Goal: Task Accomplishment & Management: Use online tool/utility

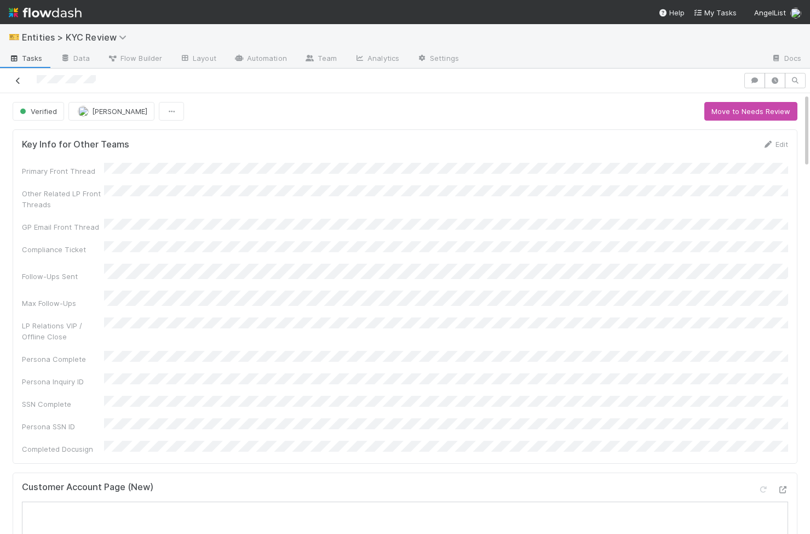
click at [19, 79] on icon at bounding box center [18, 80] width 11 height 7
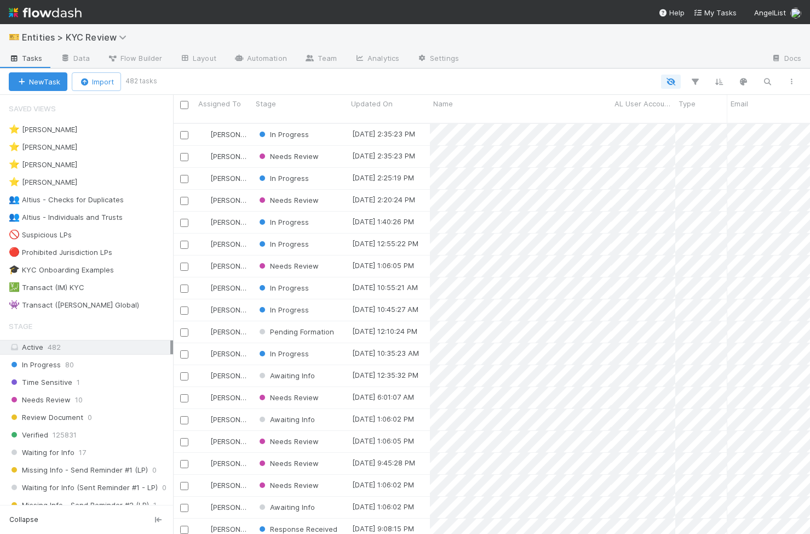
scroll to position [0, 1]
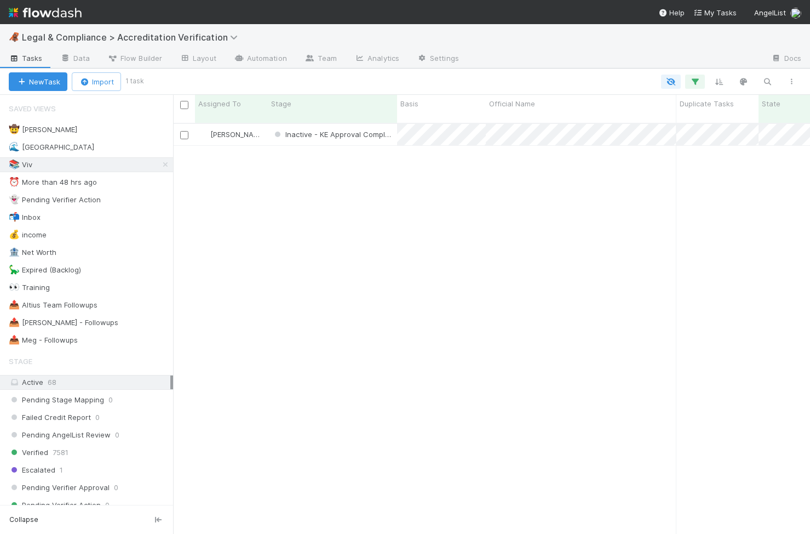
scroll to position [0, 1]
click at [167, 165] on icon at bounding box center [165, 164] width 11 height 7
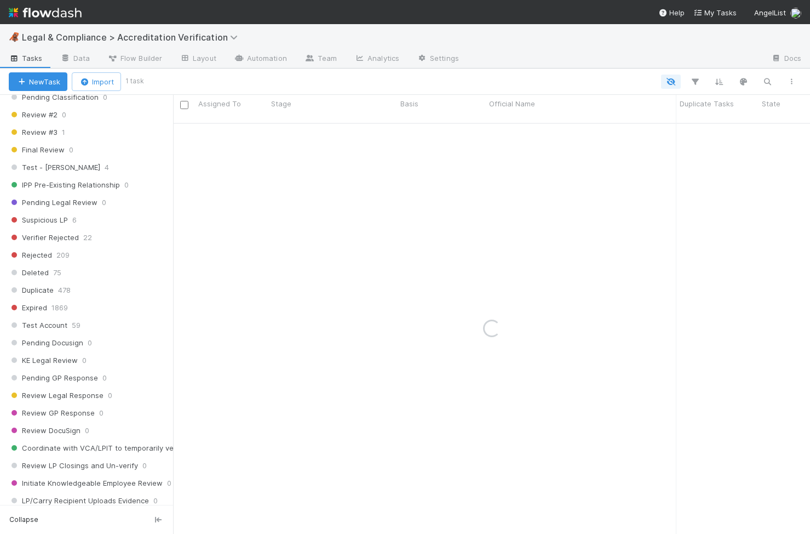
scroll to position [982, 0]
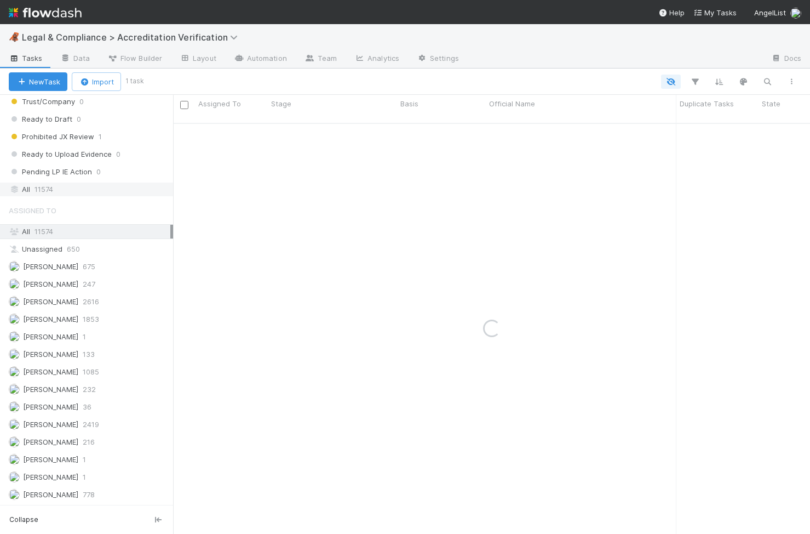
click at [56, 187] on div "All 11574" at bounding box center [90, 189] width 162 height 14
click at [759, 81] on button "button" at bounding box center [768, 82] width 20 height 14
type input "Gary Zaccagnini"
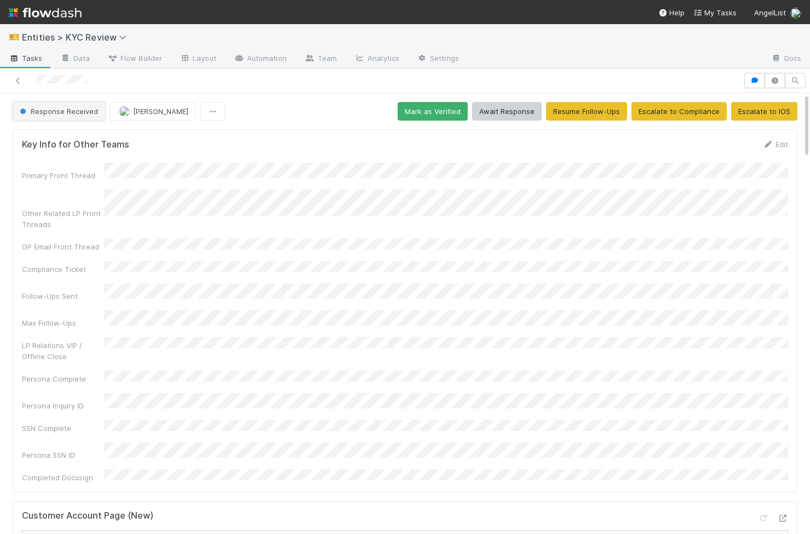
click at [75, 107] on span "Response Received" at bounding box center [58, 111] width 81 height 9
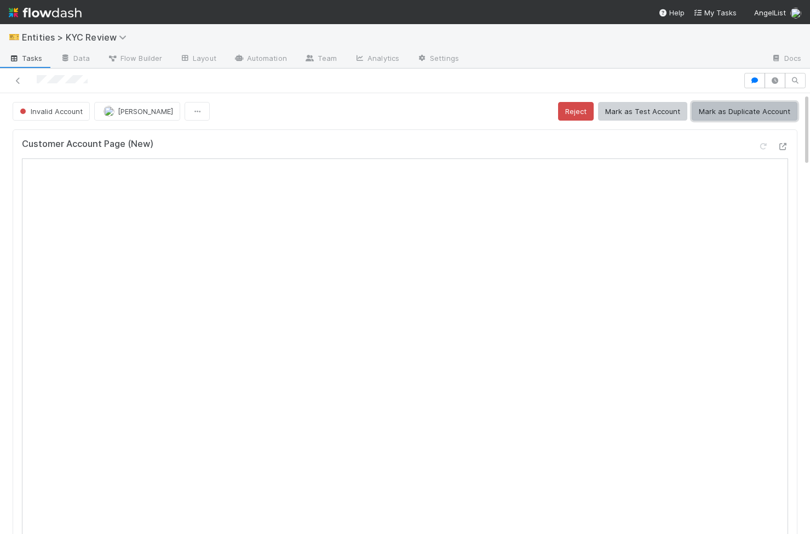
click at [724, 111] on button "Mark as Duplicate Account" at bounding box center [745, 111] width 106 height 19
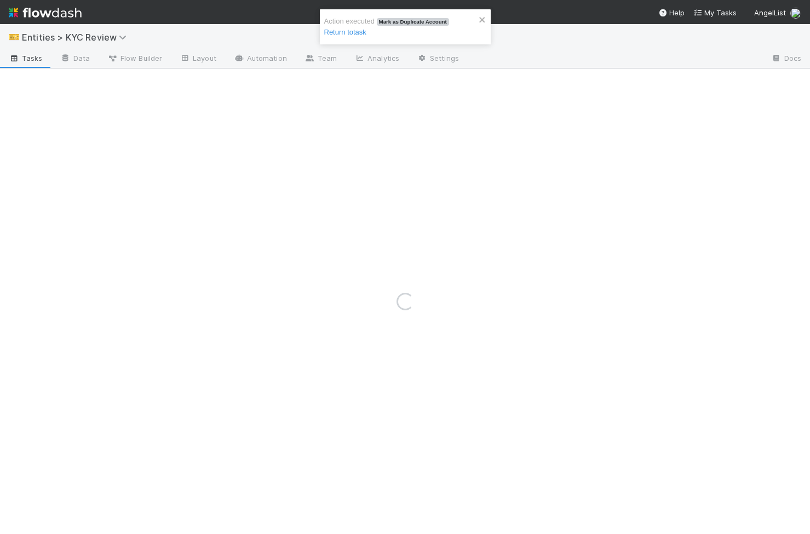
click at [427, 33] on div "Action executed Mark as Duplicate Account Return to task" at bounding box center [401, 27] width 154 height 22
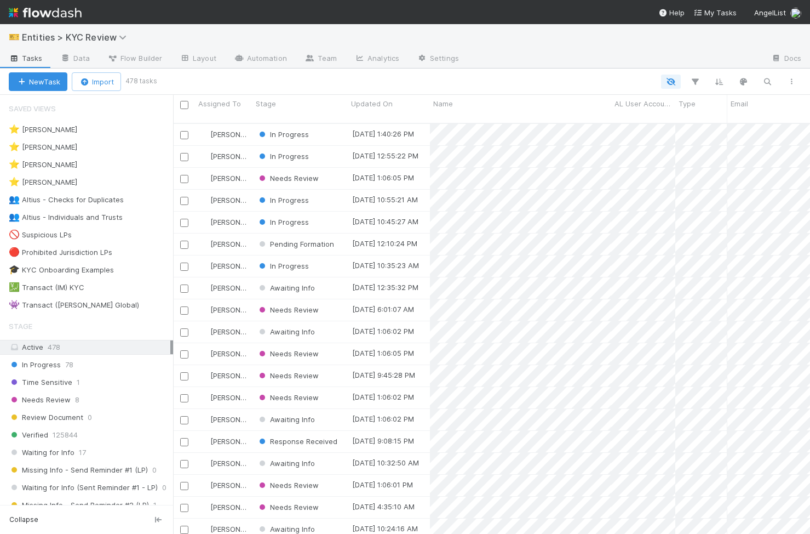
scroll to position [419, 637]
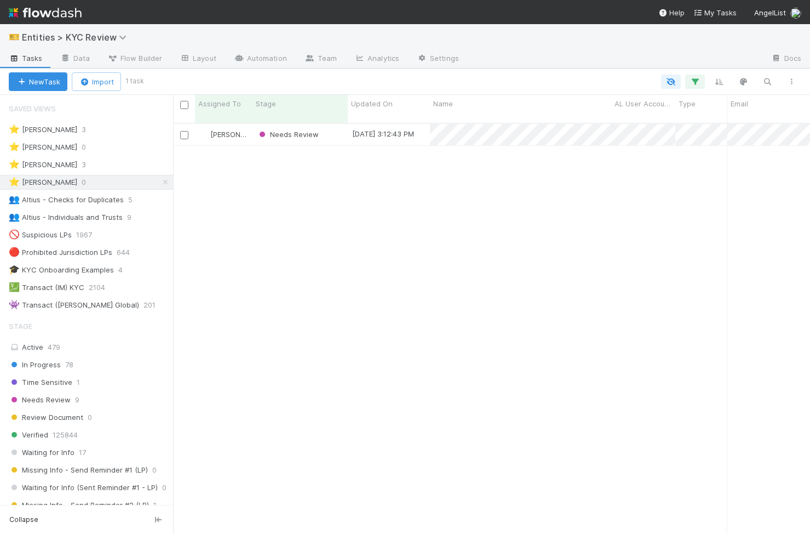
scroll to position [419, 637]
